Goal: Transaction & Acquisition: Register for event/course

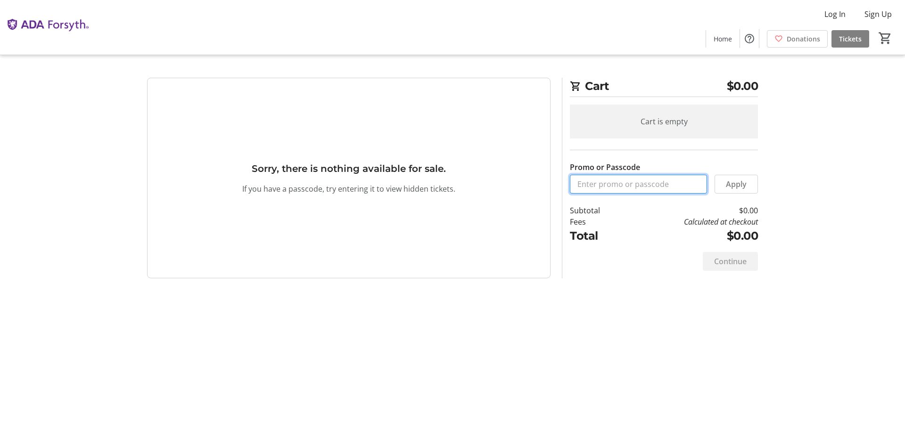
click at [657, 188] on input "Promo or Passcode" at bounding box center [638, 184] width 137 height 19
drag, startPoint x: 651, startPoint y: 189, endPoint x: 644, endPoint y: 196, distance: 9.7
click at [651, 189] on input "Promo or Passcode" at bounding box center [638, 184] width 137 height 19
type input "ORALHEALTH2025"
drag, startPoint x: 734, startPoint y: 188, endPoint x: 748, endPoint y: 185, distance: 14.1
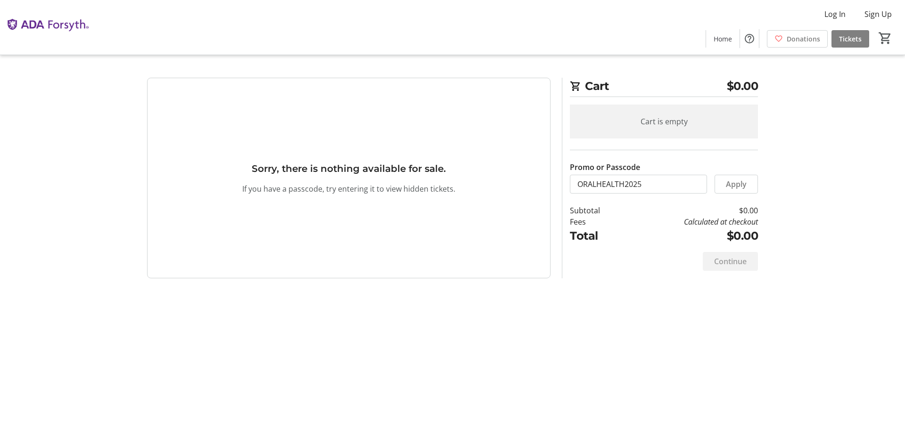
click at [738, 187] on span "Apply" at bounding box center [736, 184] width 21 height 11
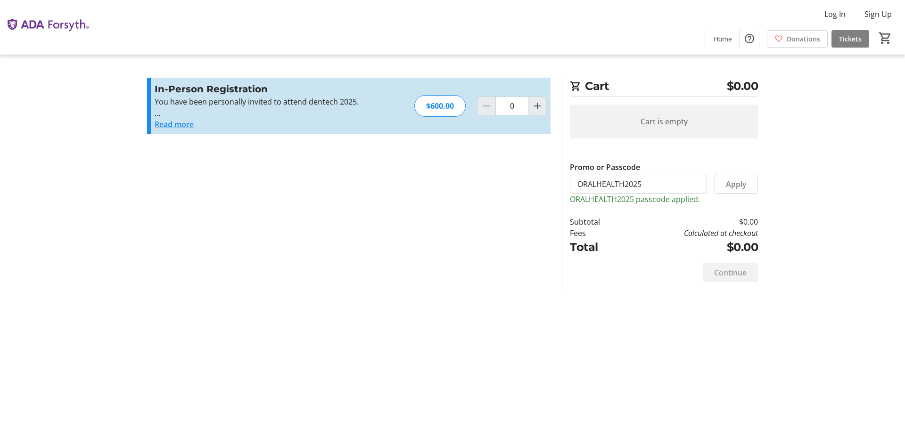
click at [179, 122] on button "Read more" at bounding box center [174, 124] width 39 height 11
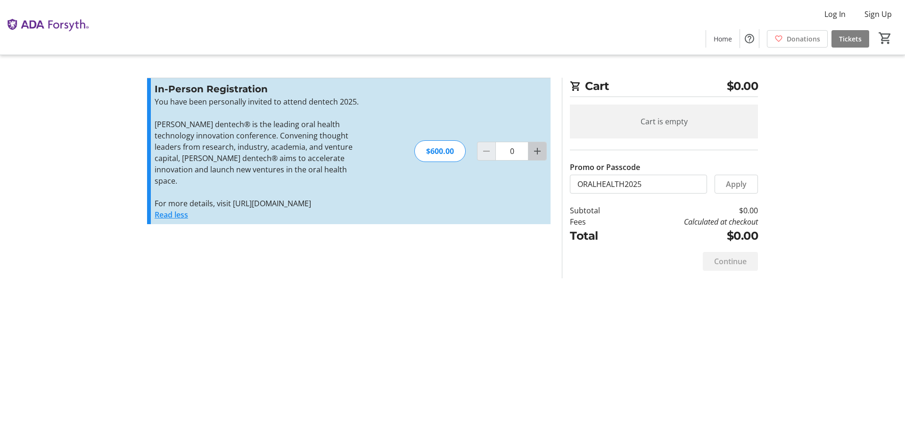
drag, startPoint x: 538, startPoint y: 153, endPoint x: 541, endPoint y: 157, distance: 5.8
click at [540, 153] on mat-icon "Increment by one" at bounding box center [537, 151] width 11 height 11
type input "1"
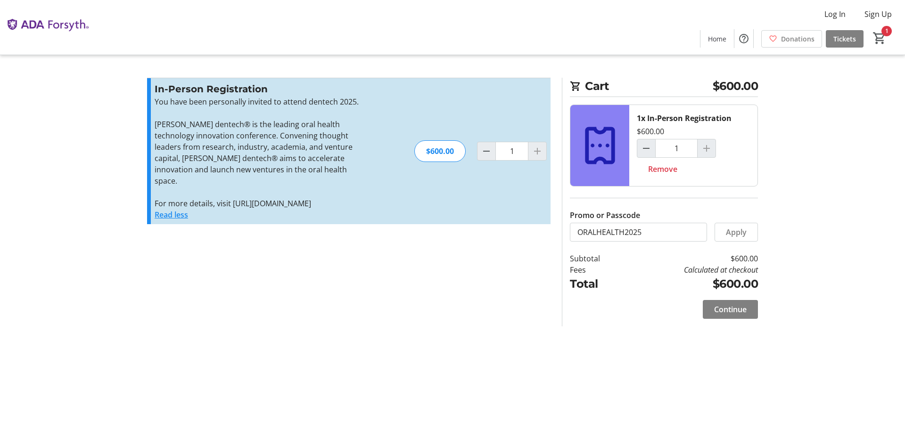
click at [534, 156] on div at bounding box center [537, 151] width 19 height 19
click at [537, 151] on div at bounding box center [537, 151] width 19 height 19
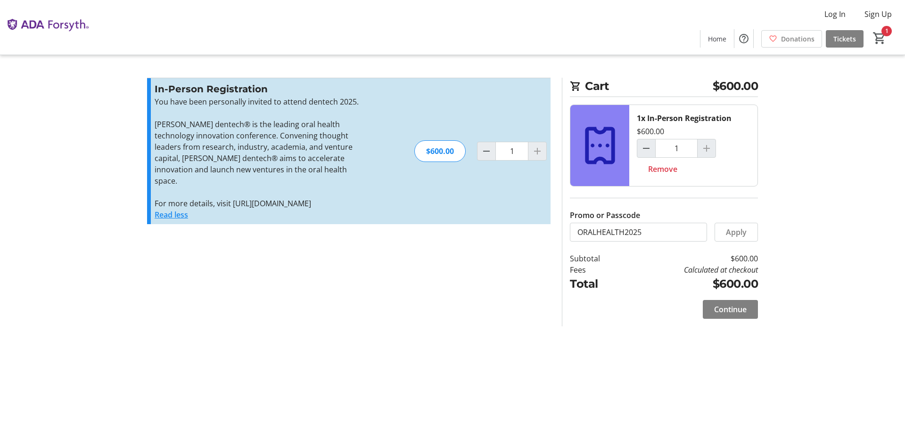
click at [539, 159] on div at bounding box center [537, 151] width 19 height 19
drag, startPoint x: 890, startPoint y: 0, endPoint x: 677, endPoint y: 151, distance: 260.9
click at [625, 86] on h2 "Cart $600.00" at bounding box center [664, 87] width 188 height 19
click at [542, 156] on div at bounding box center [537, 151] width 19 height 19
